Goal: Contribute content: Add original content to the website for others to see

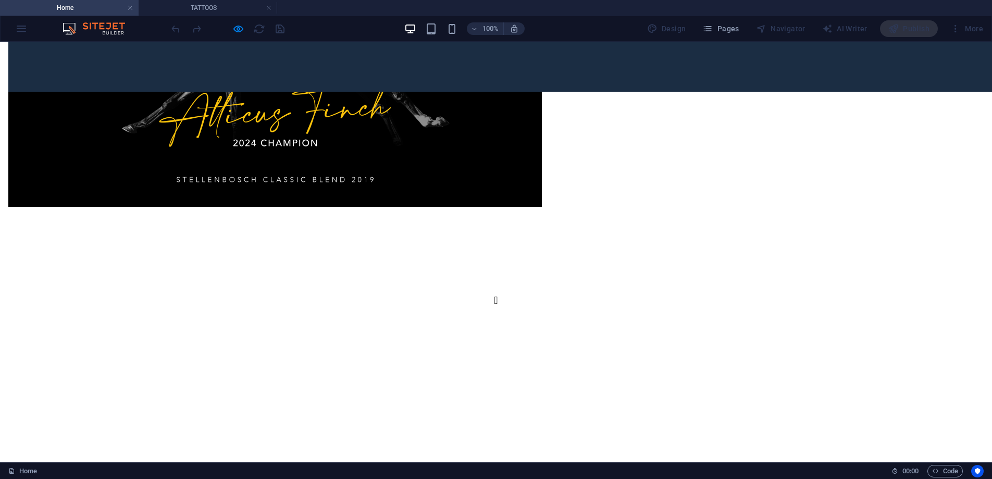
scroll to position [2671, 0]
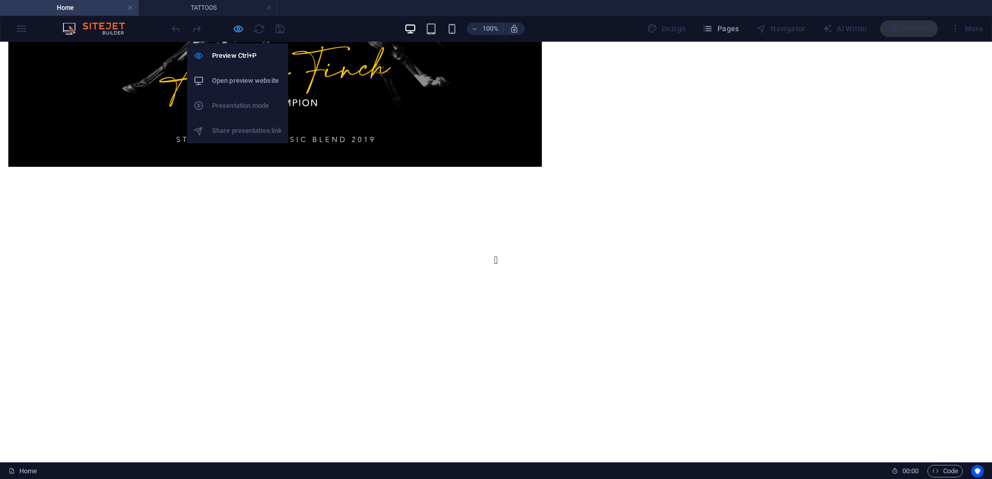
click at [237, 31] on icon "button" at bounding box center [238, 29] width 12 height 12
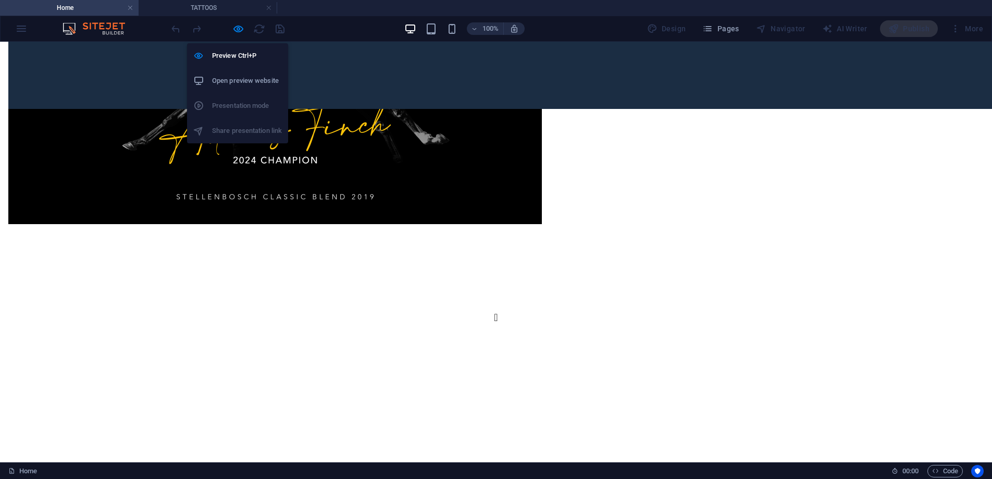
scroll to position [2451, 0]
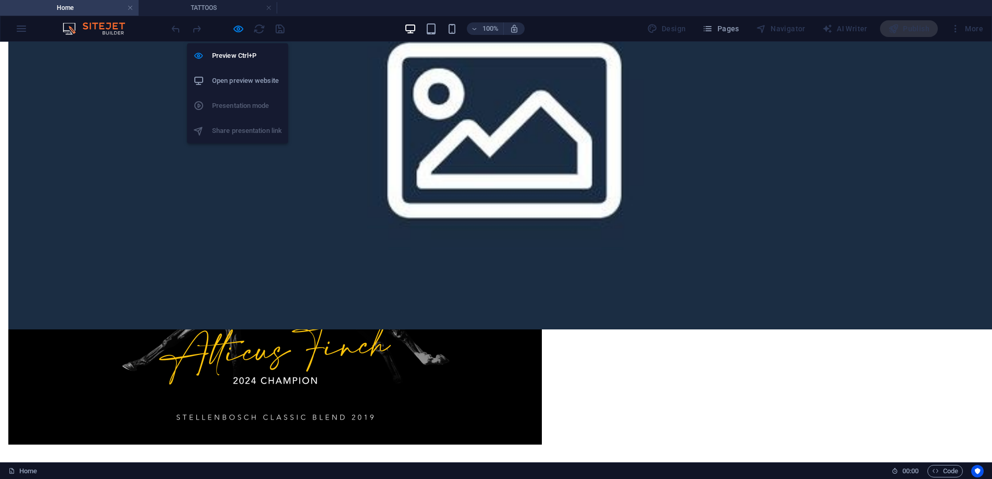
select select "px"
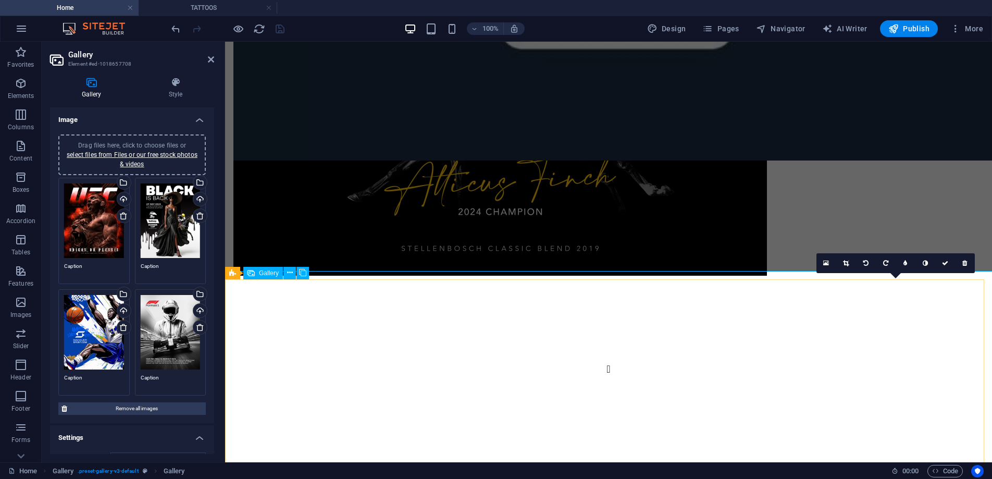
drag, startPoint x: 840, startPoint y: 323, endPoint x: 1056, endPoint y: 322, distance: 215.8
click at [826, 262] on icon at bounding box center [827, 263] width 6 height 7
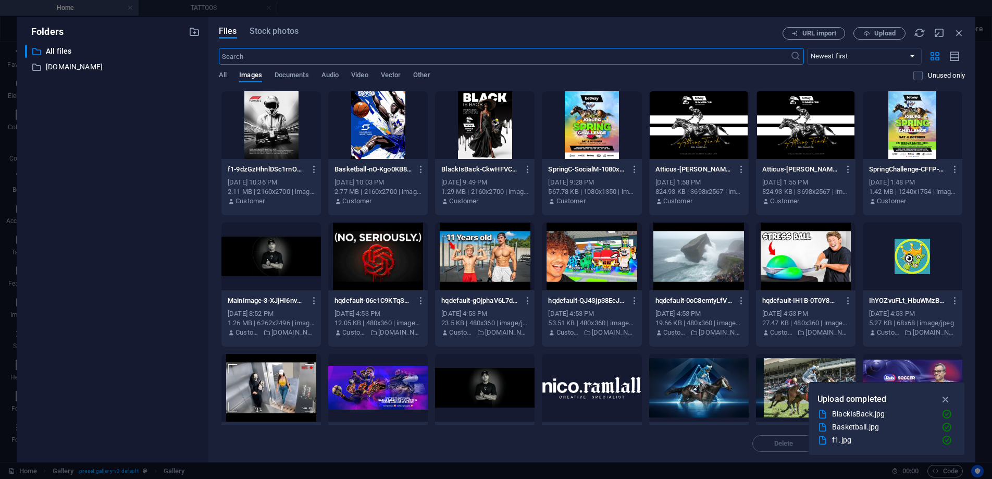
scroll to position [2174, 0]
click at [875, 30] on span "Upload" at bounding box center [885, 33] width 21 height 6
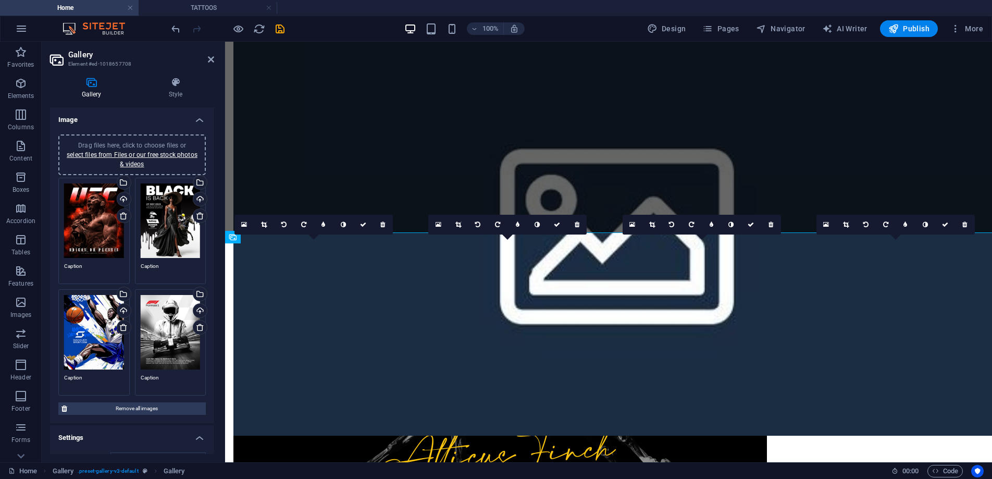
scroll to position [2487, 0]
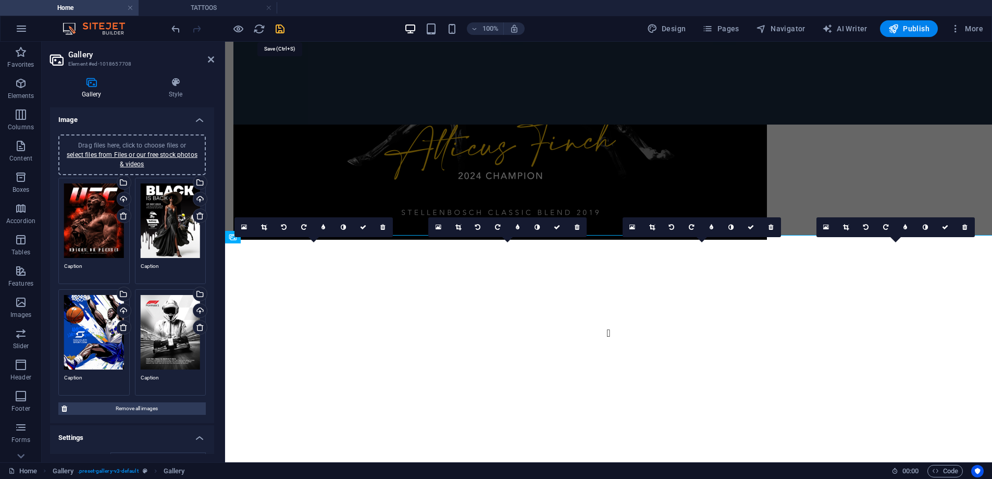
click at [281, 28] on icon "save" at bounding box center [280, 29] width 12 height 12
select select "px"
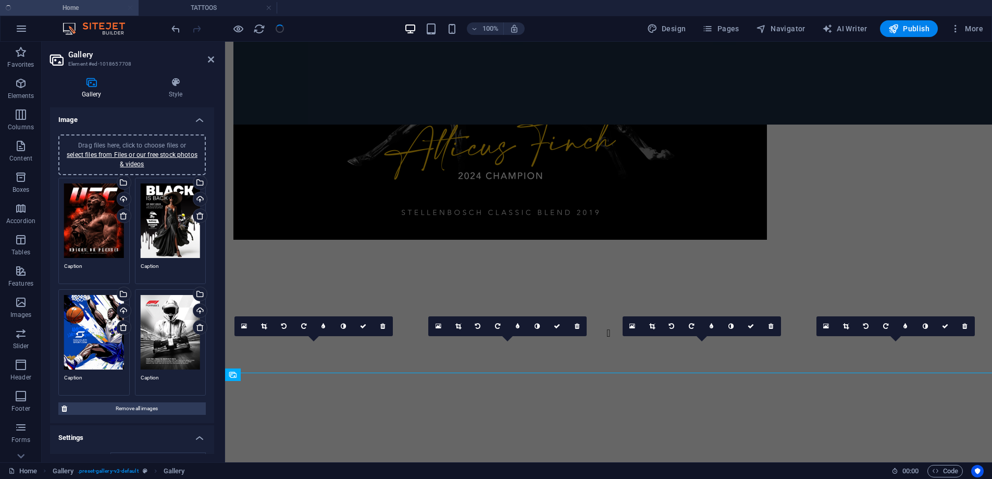
scroll to position [2349, 0]
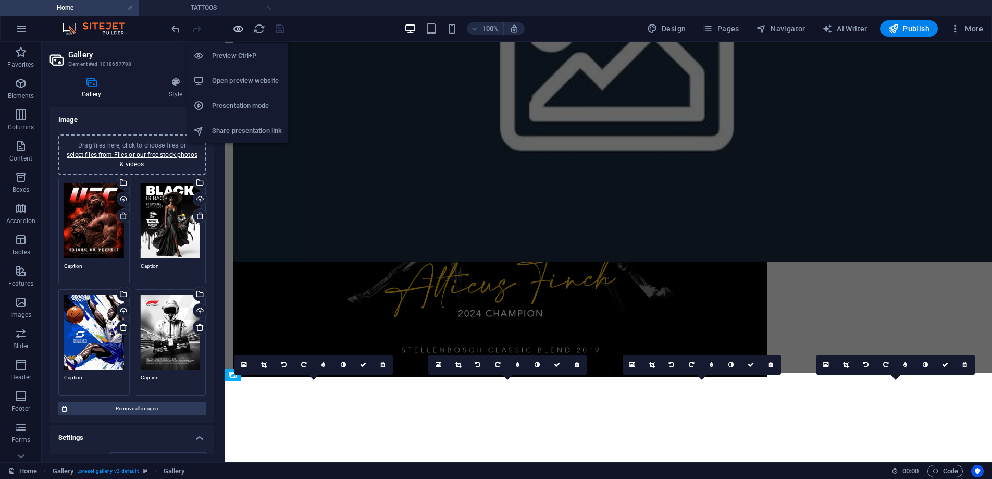
click at [237, 29] on icon "button" at bounding box center [238, 29] width 12 height 12
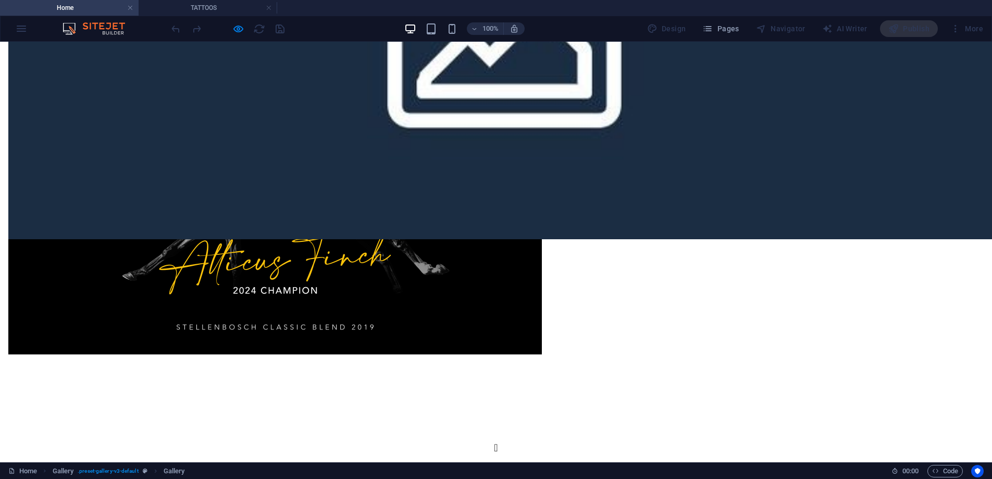
scroll to position [2671, 0]
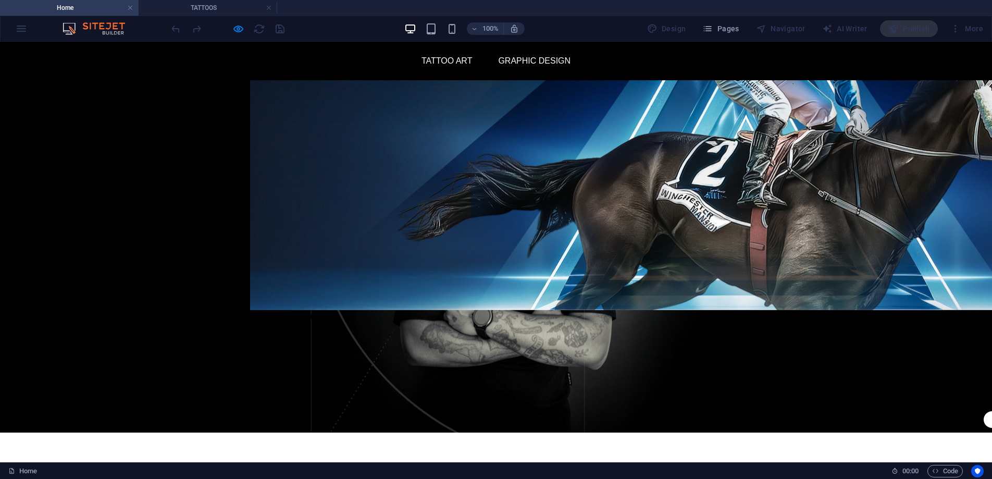
scroll to position [0, 0]
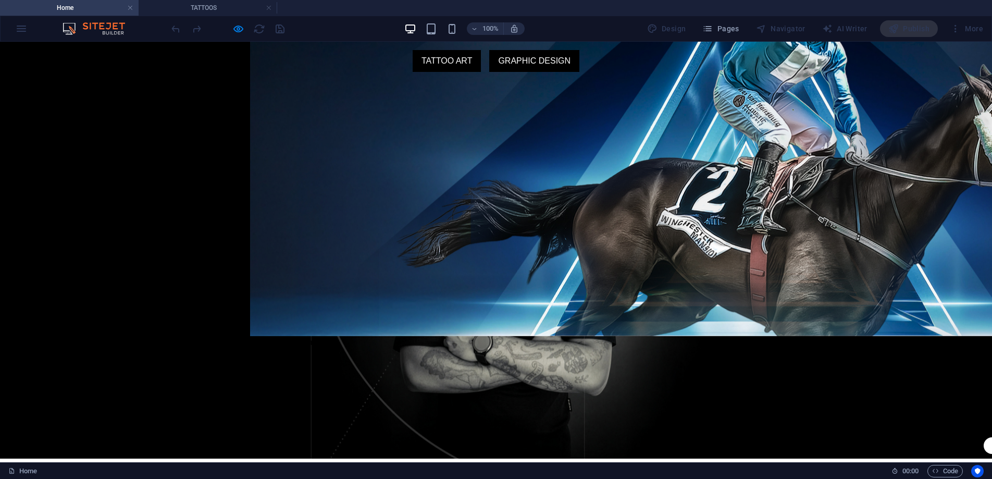
click at [519, 60] on link "GRAPHIC DESIGN" at bounding box center [534, 61] width 90 height 22
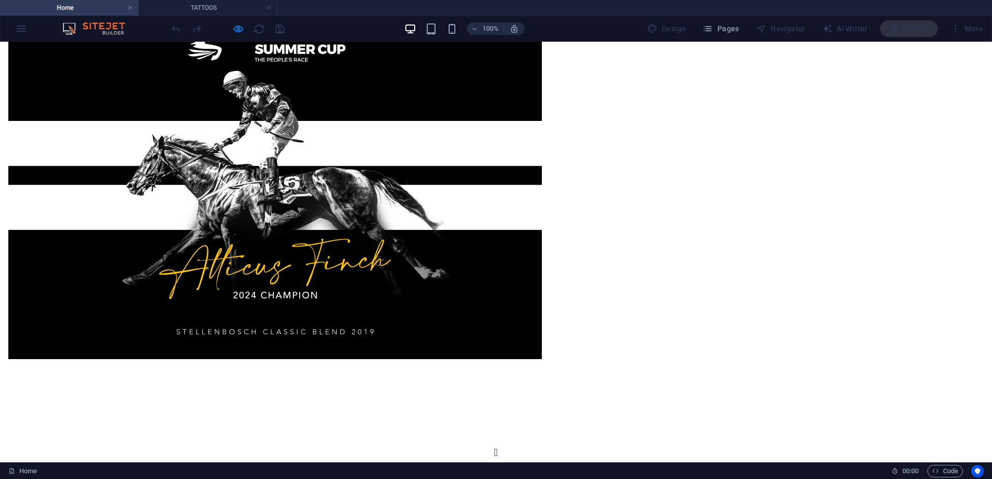
scroll to position [2671, 0]
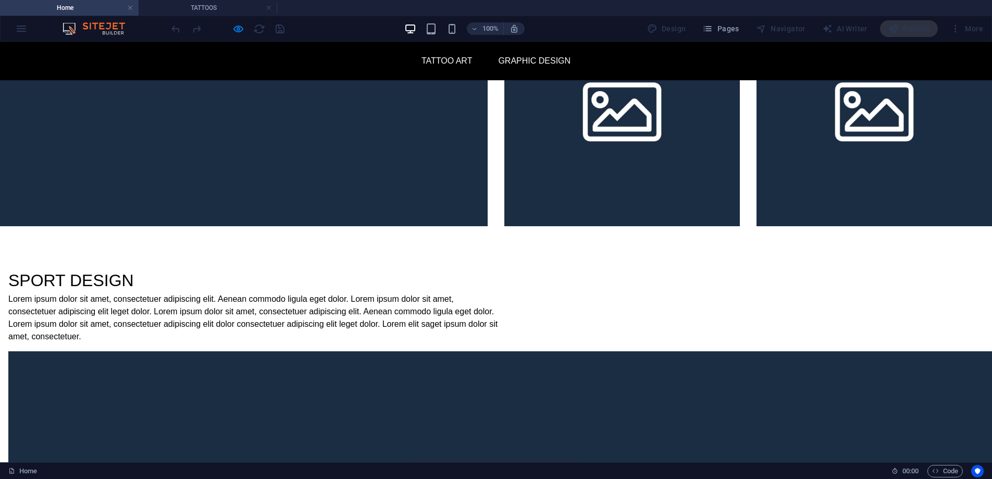
scroll to position [1890, 0]
